Goal: Information Seeking & Learning: Learn about a topic

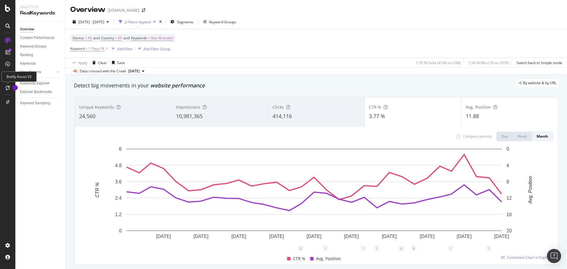
scroll to position [7, 0]
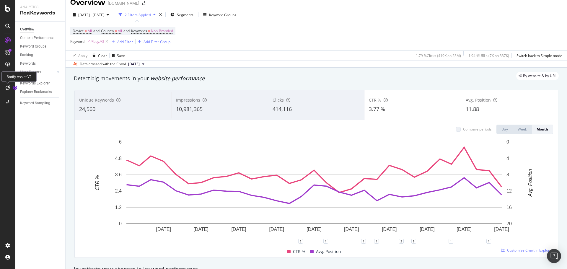
click at [6, 87] on icon at bounding box center [8, 87] width 4 height 5
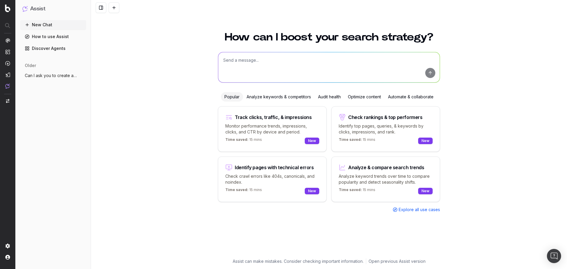
click at [327, 57] on textarea at bounding box center [328, 67] width 221 height 30
type textarea "Identify pages on learn.apmex.com that have a low word count and average positi…"
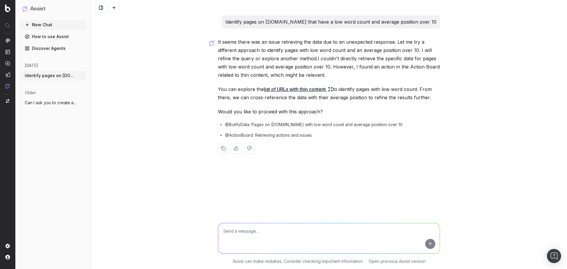
click at [61, 35] on link "How to use Assist" at bounding box center [53, 36] width 66 height 9
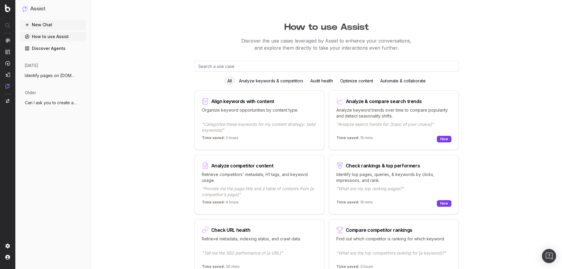
click at [260, 115] on p "Organize keyword opportunities by content type." at bounding box center [259, 113] width 115 height 12
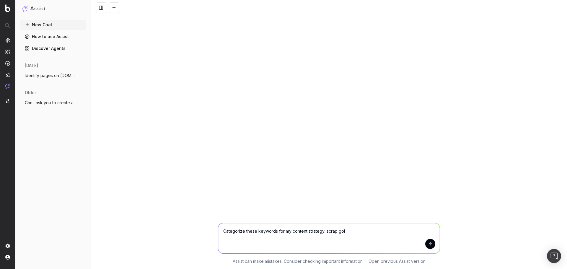
type textarea "Categorize these keywords for my content strategy: scrap gold"
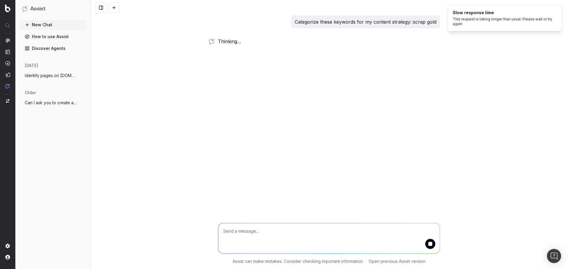
click at [432, 246] on button "submit" at bounding box center [430, 244] width 10 height 10
click at [411, 23] on p "Categorize these keywords for my content strategy: scrap gold" at bounding box center [366, 22] width 142 height 8
click at [426, 241] on textarea at bounding box center [328, 238] width 221 height 30
click at [386, 22] on p "Categorize these keywords for my content strategy: scrap gold" at bounding box center [366, 22] width 142 height 8
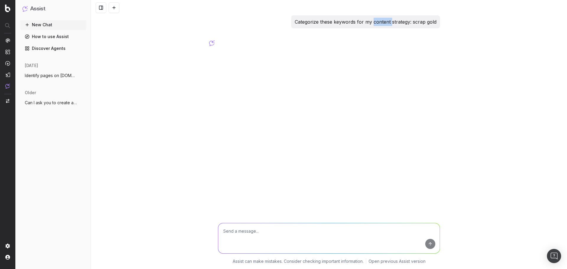
click at [386, 22] on p "Categorize these keywords for my content strategy: scrap gold" at bounding box center [366, 22] width 142 height 8
copy p "Categorize these keywords for my content strategy: scrap gold"
click at [370, 235] on textarea at bounding box center [328, 238] width 221 height 30
paste textarea "Categorize these keywords for my content strategy: scrap gold"
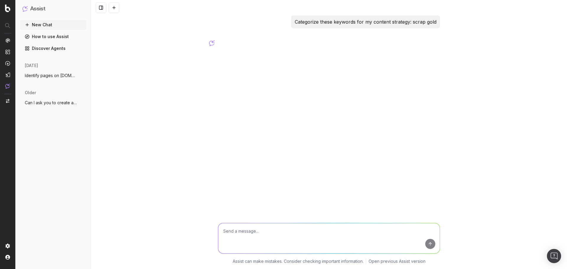
type textarea "Categorize these keywords for my content strategy: scrap gold"
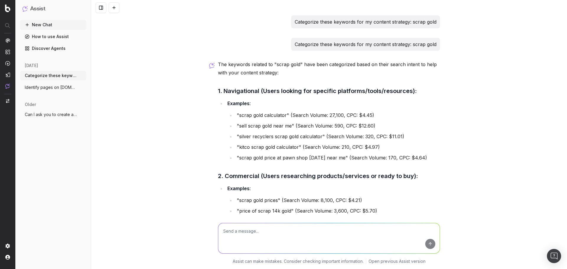
scroll to position [293, 0]
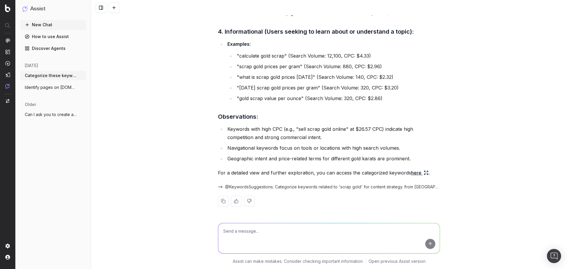
click at [198, 96] on div "Categorize these keywords for my content strategy: scrap gold Categorize these …" at bounding box center [329, 134] width 476 height 269
click at [61, 114] on span "Can I ask you to create a segment if I g" at bounding box center [51, 115] width 52 height 6
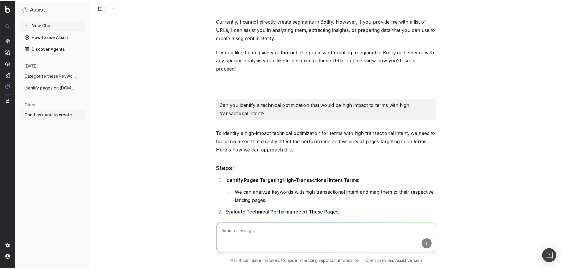
scroll to position [89, 0]
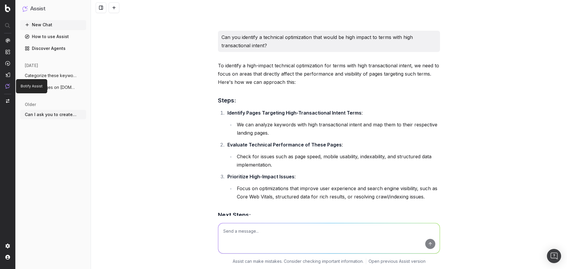
click at [25, 85] on p "Botify Assist" at bounding box center [32, 86] width 22 height 5
click at [8, 89] on nav at bounding box center [7, 134] width 15 height 269
click at [7, 86] on img at bounding box center [7, 86] width 5 height 5
click at [7, 87] on img at bounding box center [7, 86] width 5 height 5
click at [35, 37] on link "How to use Assist" at bounding box center [53, 36] width 66 height 9
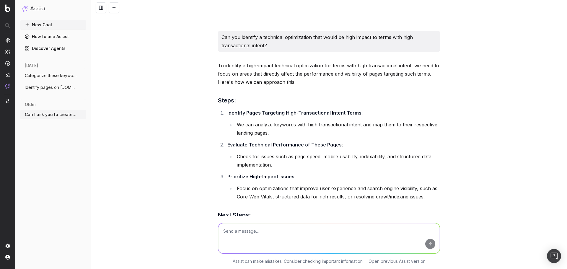
click at [51, 37] on link "How to use Assist" at bounding box center [53, 36] width 66 height 9
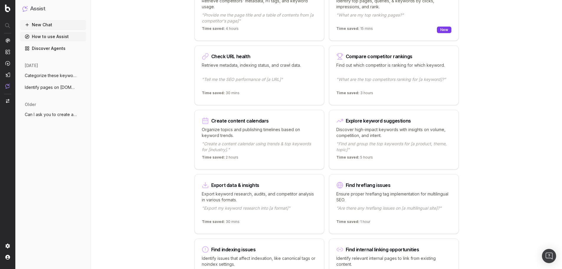
scroll to position [177, 0]
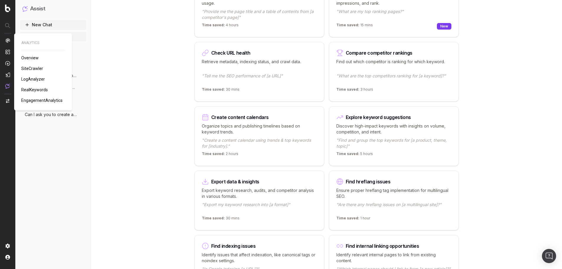
click at [36, 78] on span "LogAnalyzer" at bounding box center [33, 79] width 24 height 5
